Goal: Information Seeking & Learning: Learn about a topic

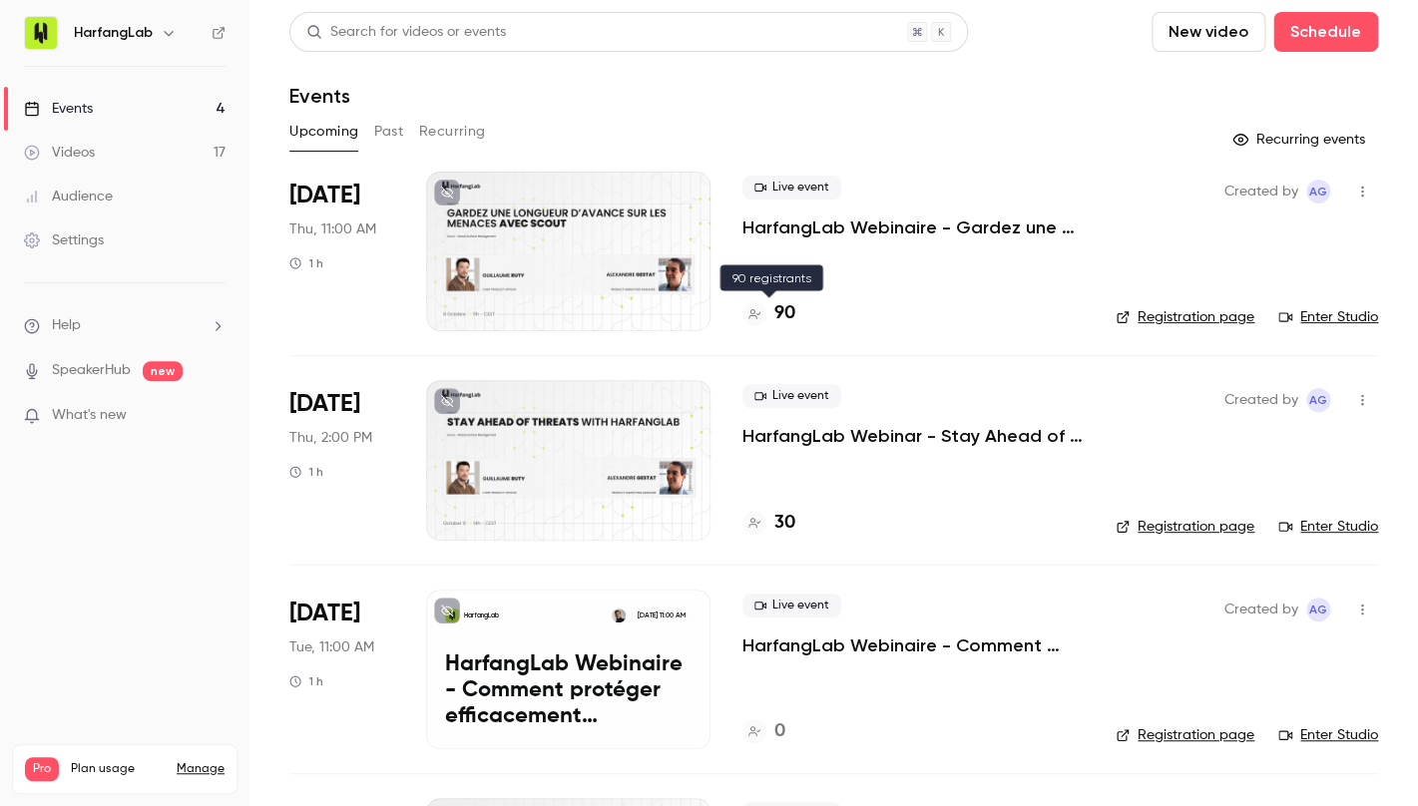
click at [786, 318] on h4 "90" at bounding box center [784, 313] width 21 height 27
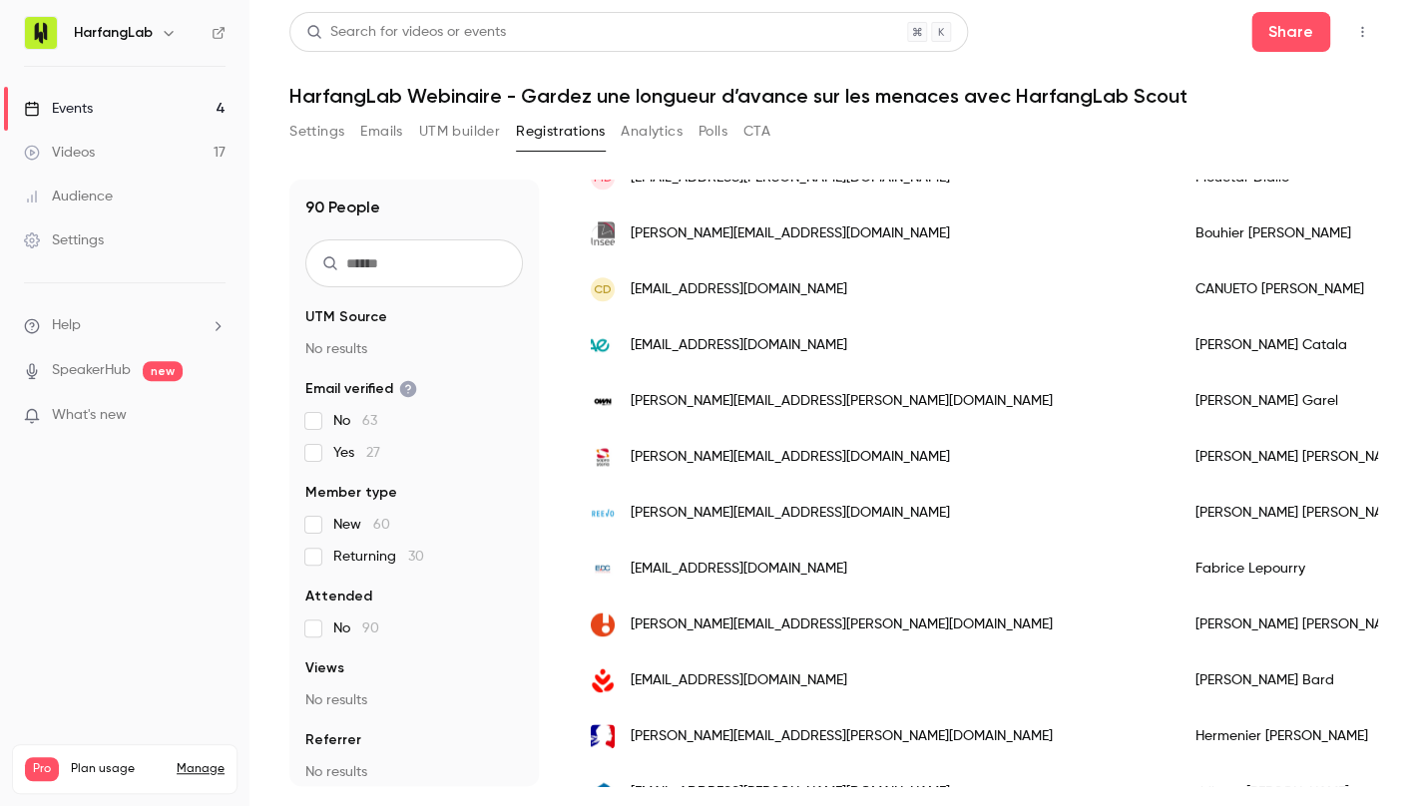
scroll to position [641, 0]
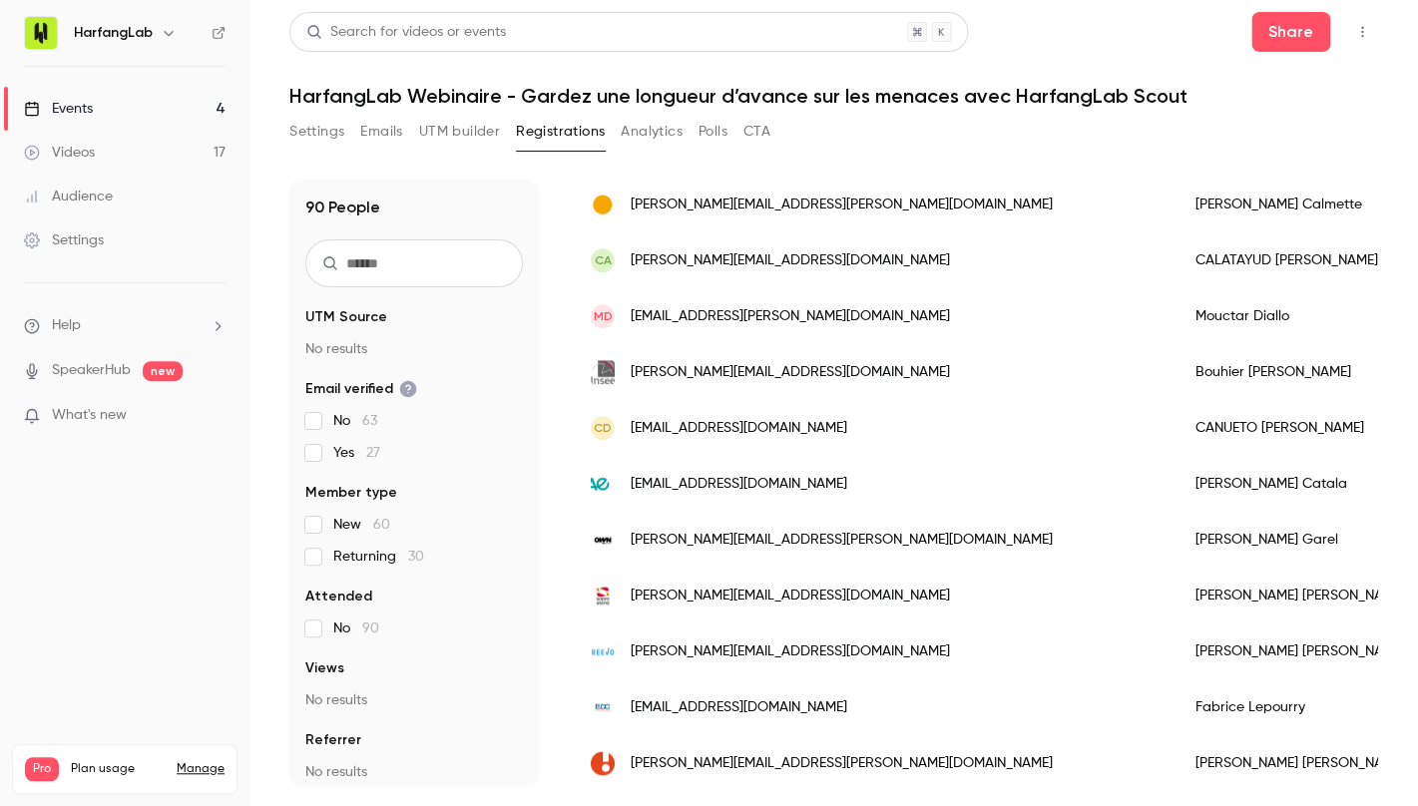
click at [132, 111] on link "Events 4" at bounding box center [124, 109] width 249 height 44
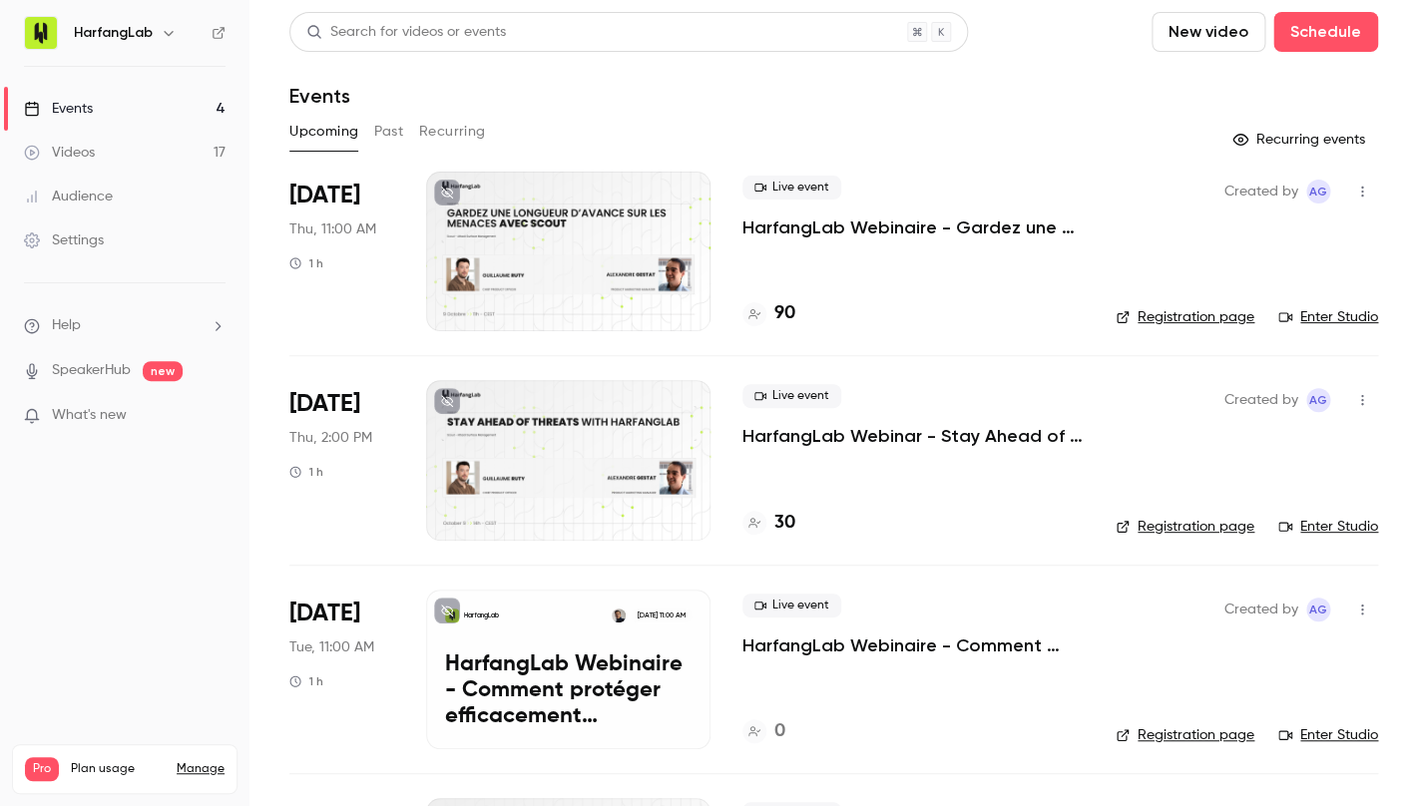
click at [793, 532] on h4 "30" at bounding box center [784, 523] width 21 height 27
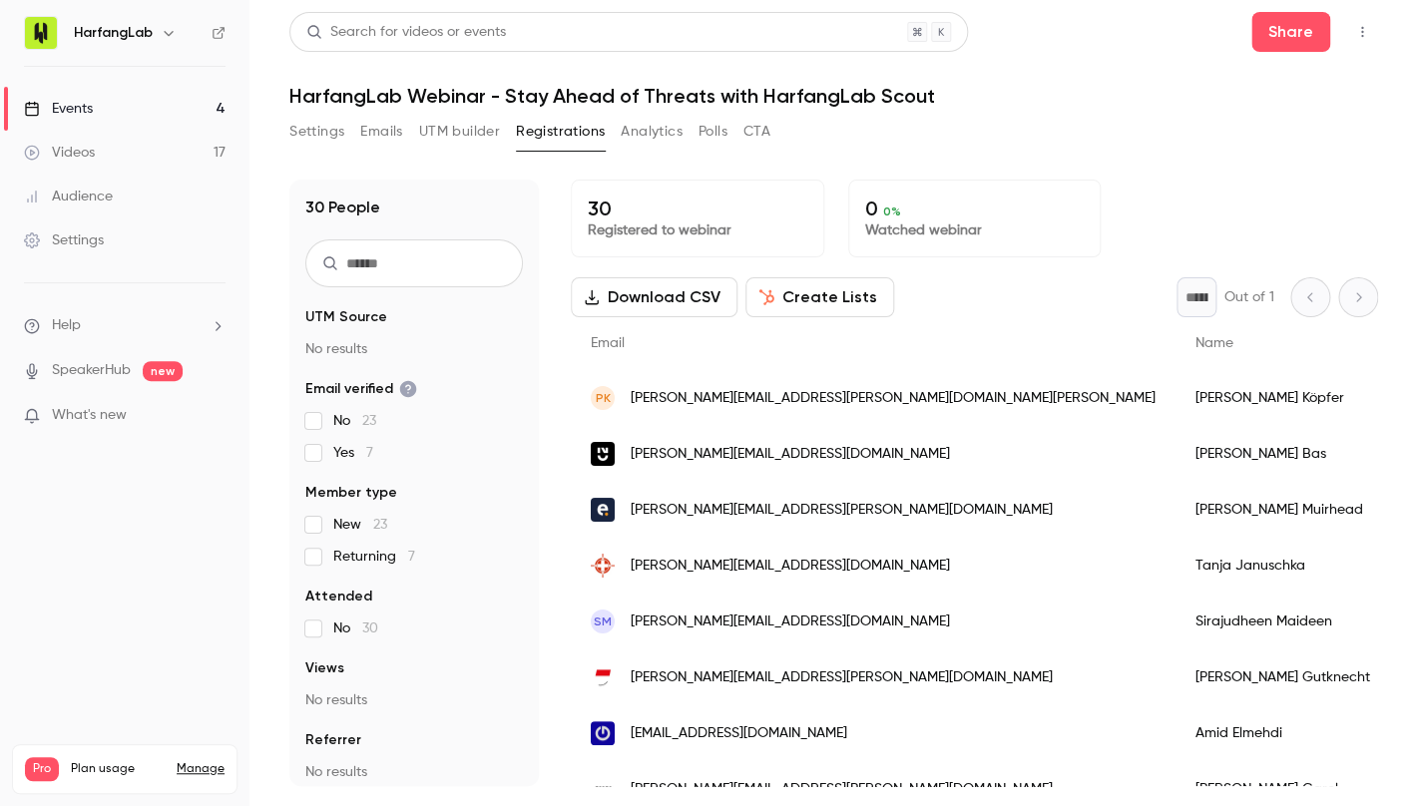
click at [165, 105] on link "Events 4" at bounding box center [124, 109] width 249 height 44
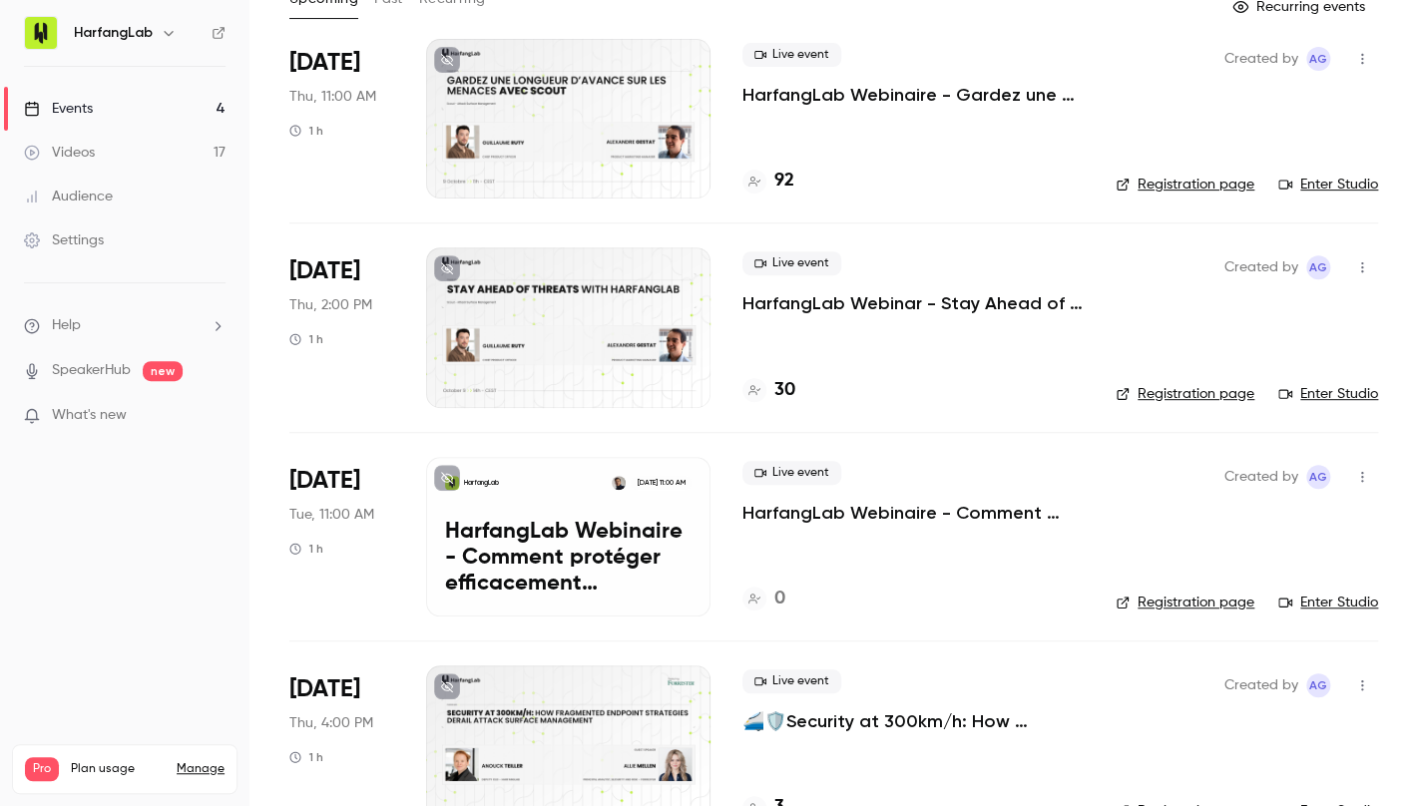
scroll to position [117, 0]
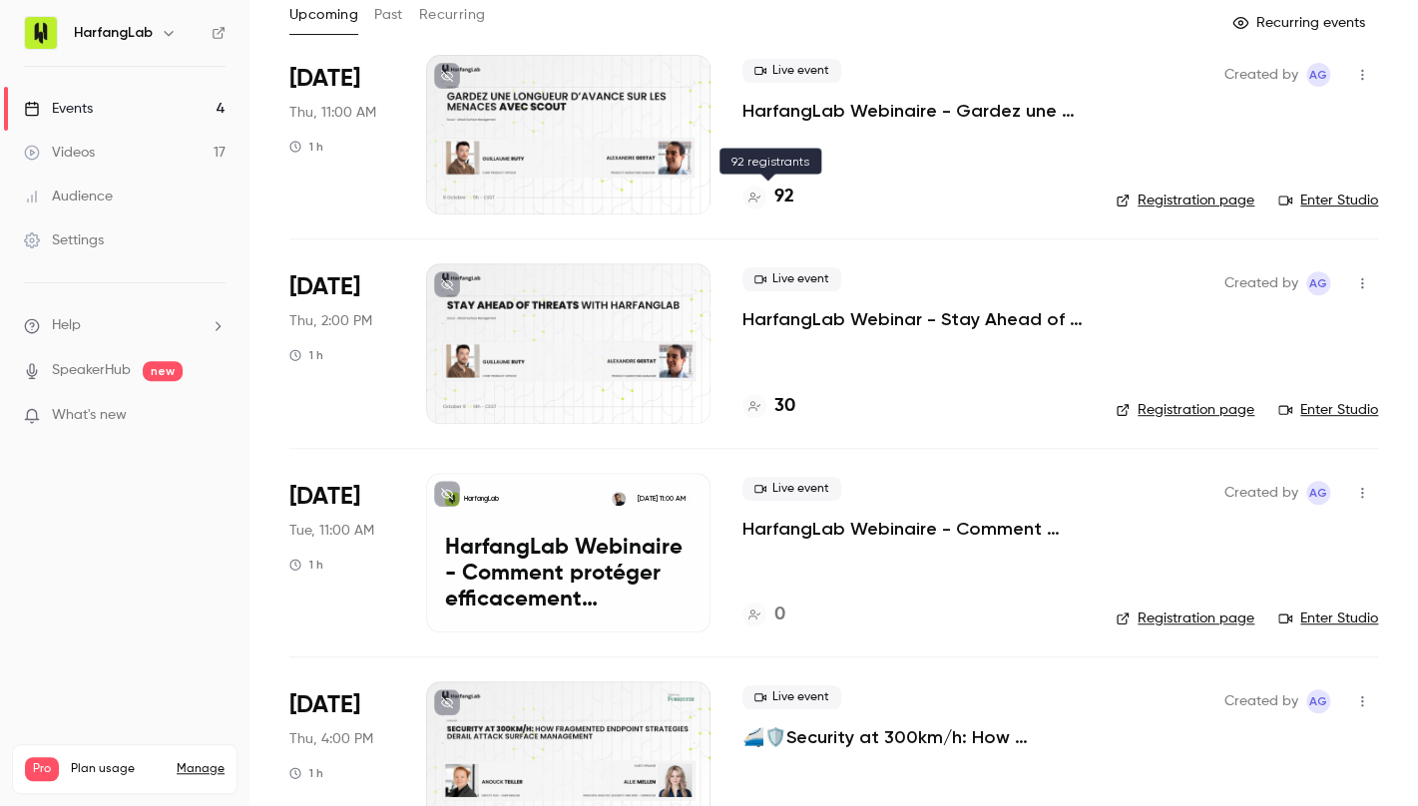
click at [791, 196] on h4 "92" at bounding box center [784, 197] width 20 height 27
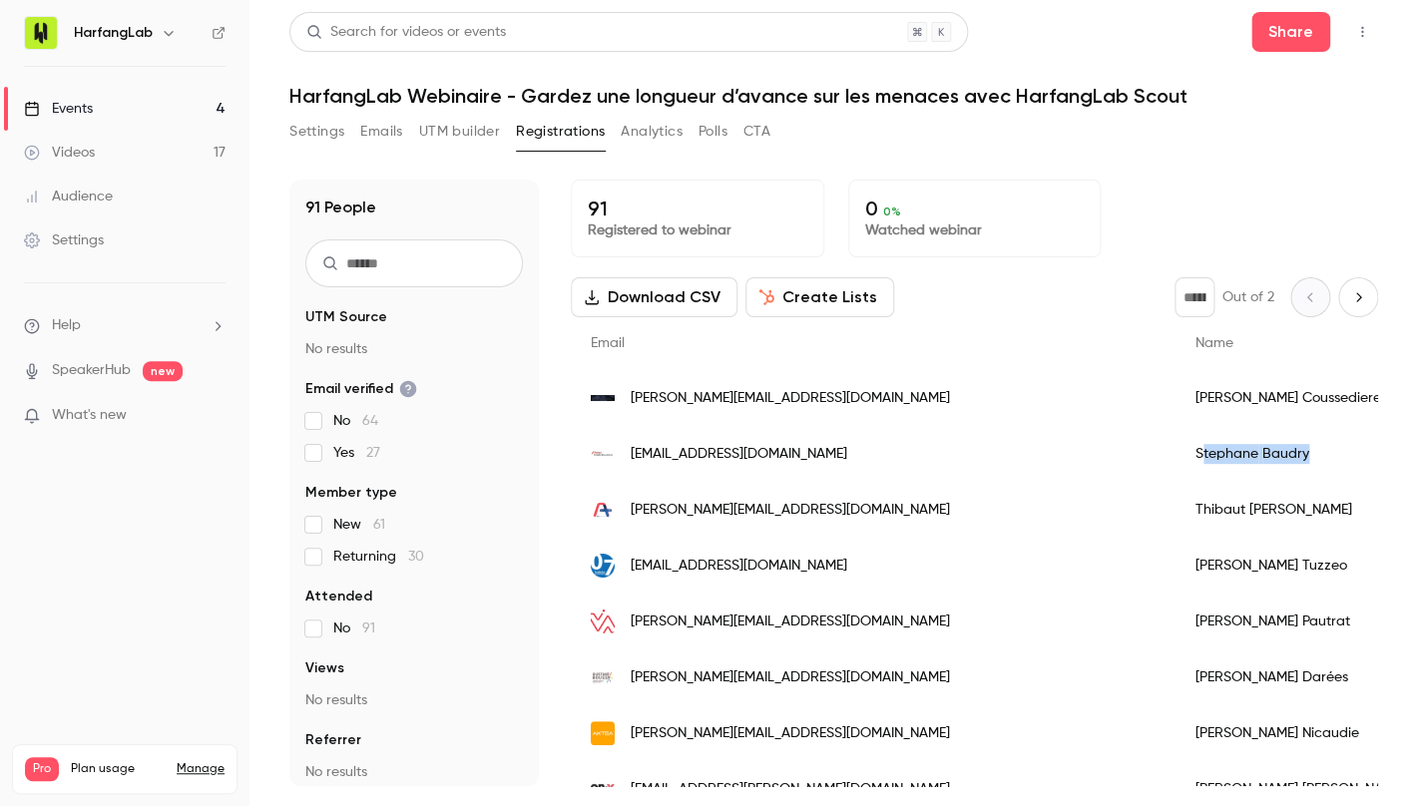
drag, startPoint x: 939, startPoint y: 453, endPoint x: 1071, endPoint y: 453, distance: 131.7
click at [1175, 453] on div "Stephane Baudry" at bounding box center [1314, 454] width 278 height 56
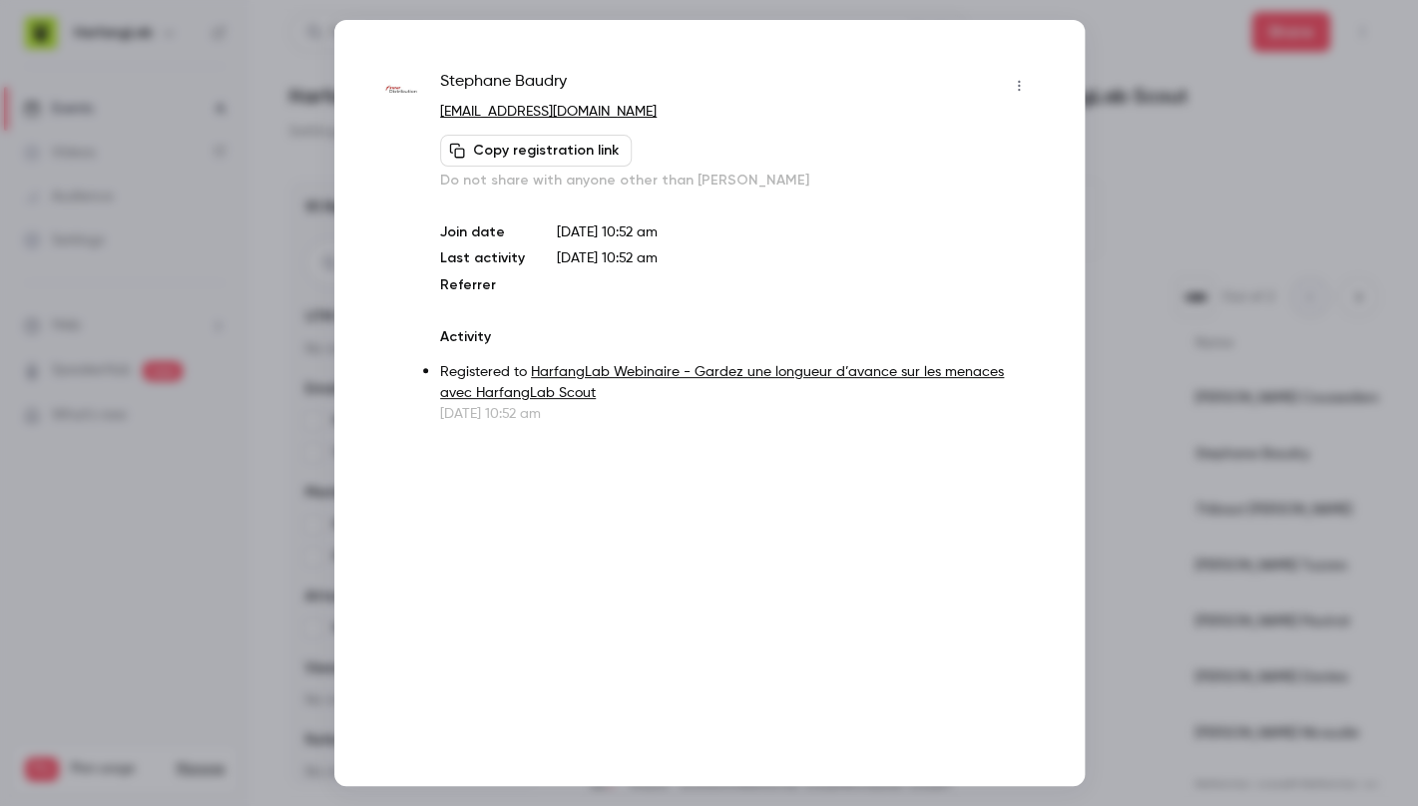
click at [520, 80] on span "Stephane Baudry" at bounding box center [503, 86] width 127 height 32
copy span "Stephane"
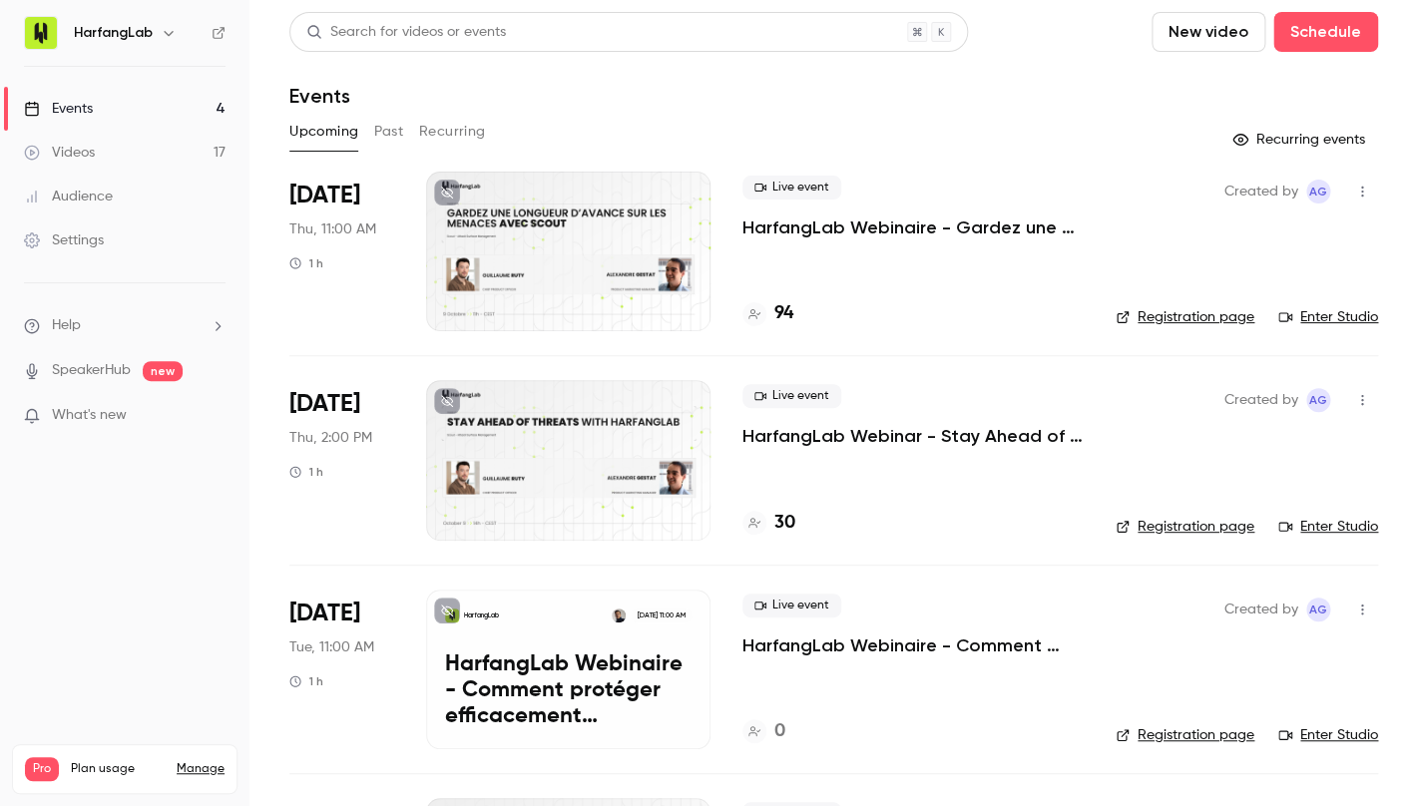
click at [791, 320] on h4 "94" at bounding box center [783, 313] width 19 height 27
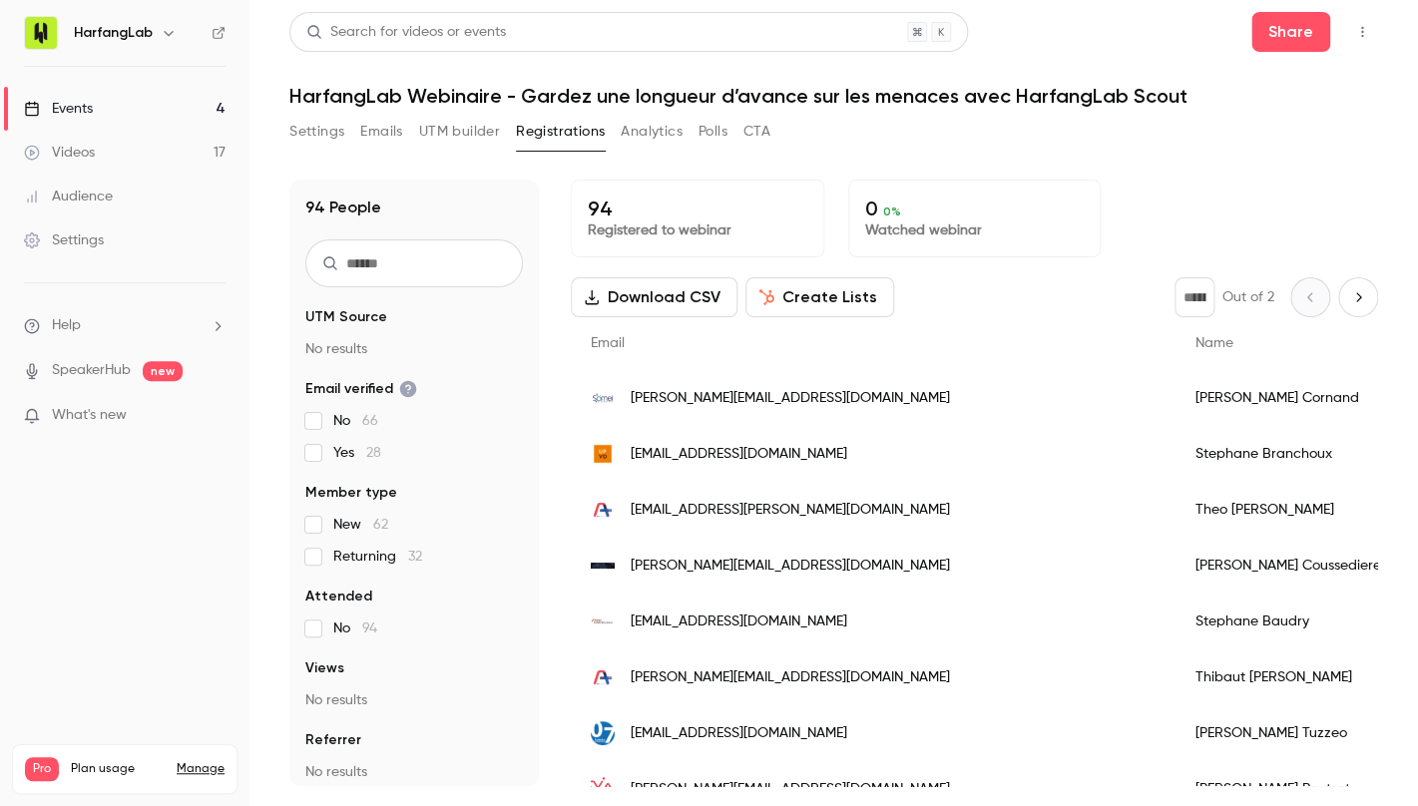
click at [128, 117] on link "Events 4" at bounding box center [124, 109] width 249 height 44
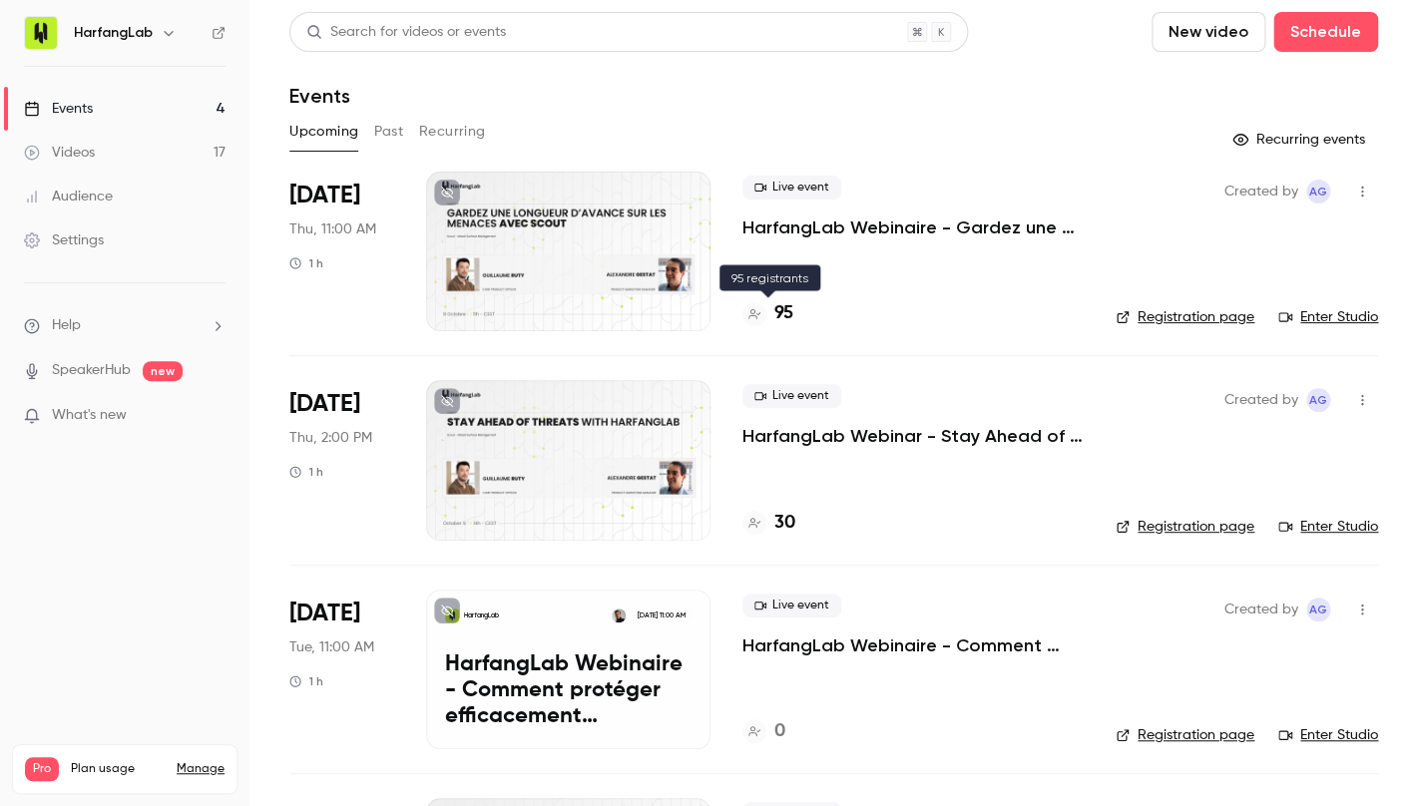
click at [784, 308] on h4 "95" at bounding box center [783, 313] width 19 height 27
click at [789, 317] on h4 "96" at bounding box center [783, 313] width 19 height 27
